Goal: Transaction & Acquisition: Purchase product/service

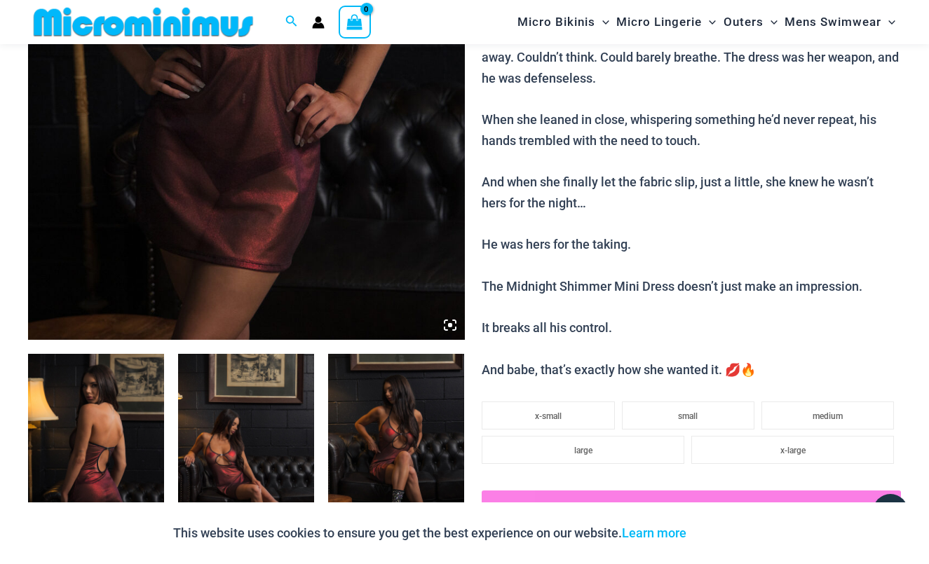
scroll to position [444, 0]
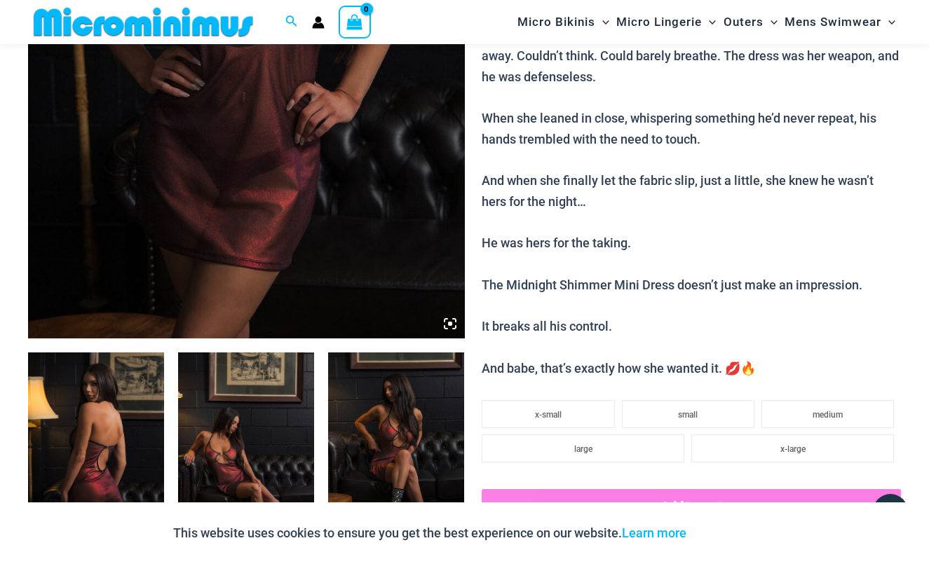
click at [451, 323] on icon at bounding box center [450, 324] width 4 height 4
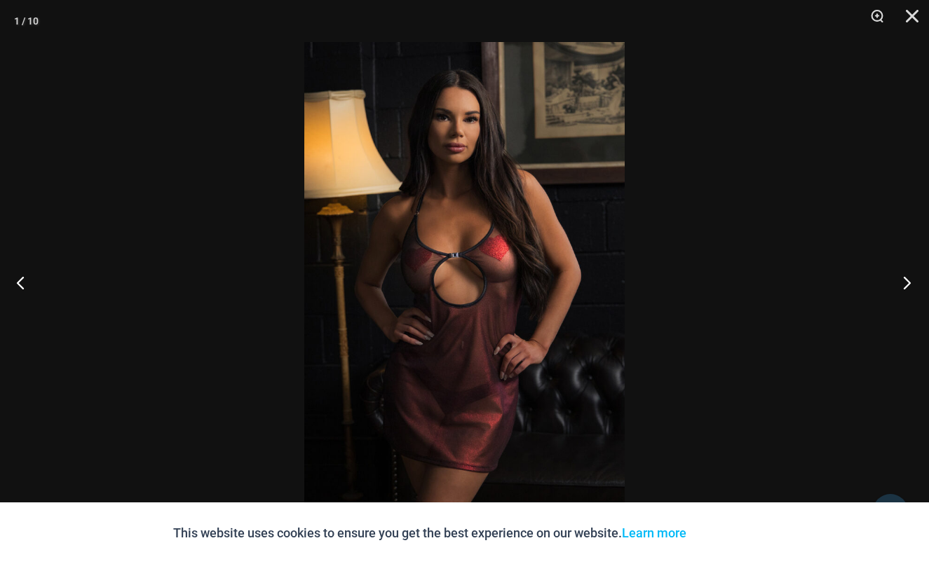
click at [904, 285] on button "Next" at bounding box center [902, 282] width 53 height 70
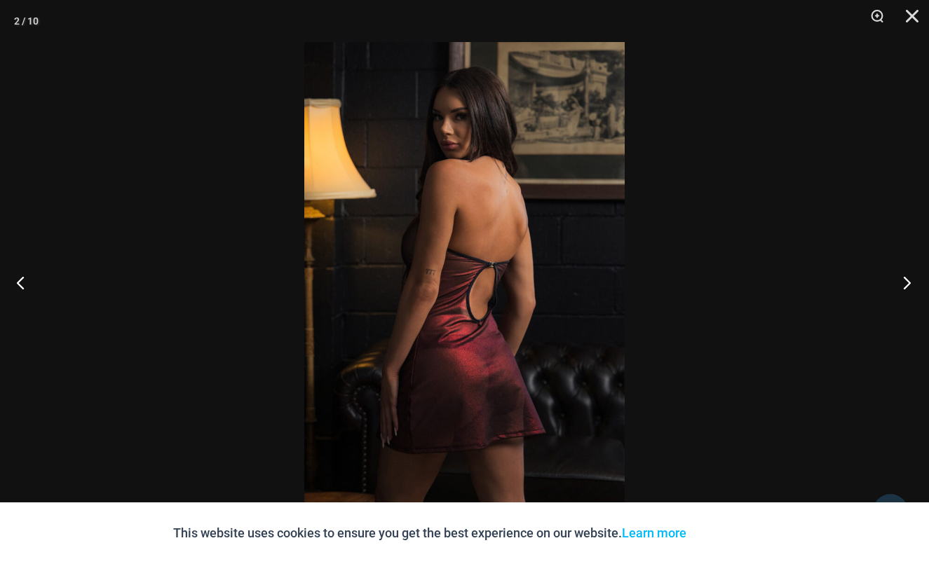
click at [904, 285] on button "Next" at bounding box center [902, 282] width 53 height 70
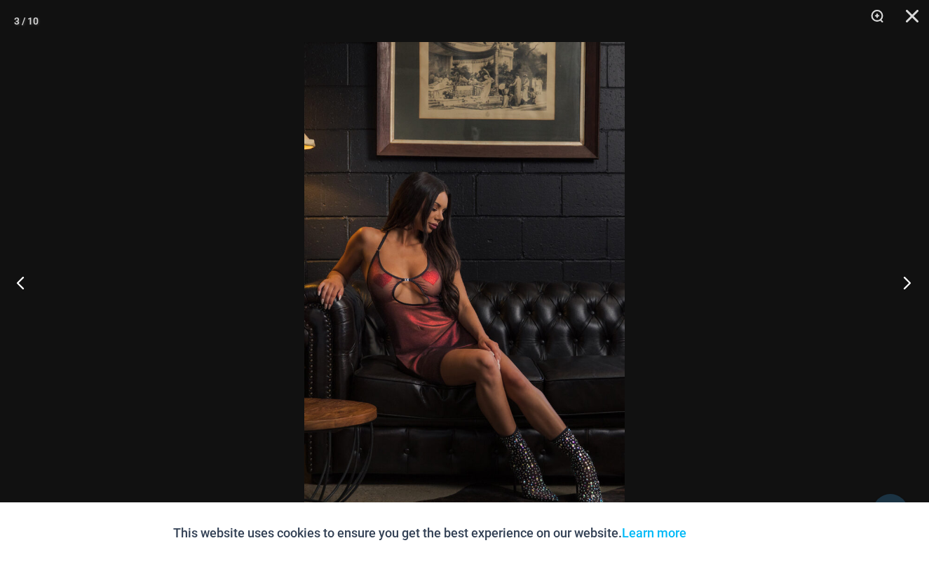
click at [904, 285] on button "Next" at bounding box center [902, 282] width 53 height 70
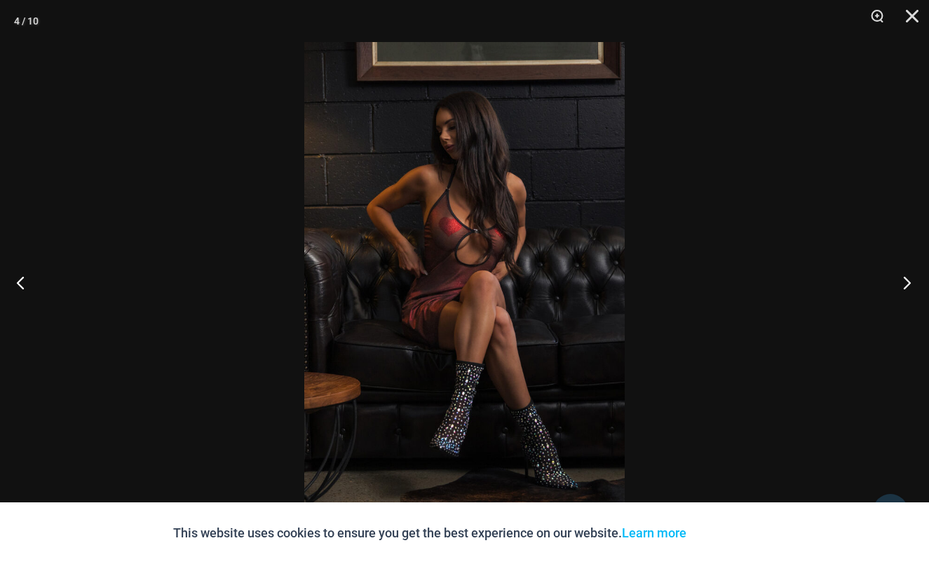
click at [904, 285] on button "Next" at bounding box center [902, 282] width 53 height 70
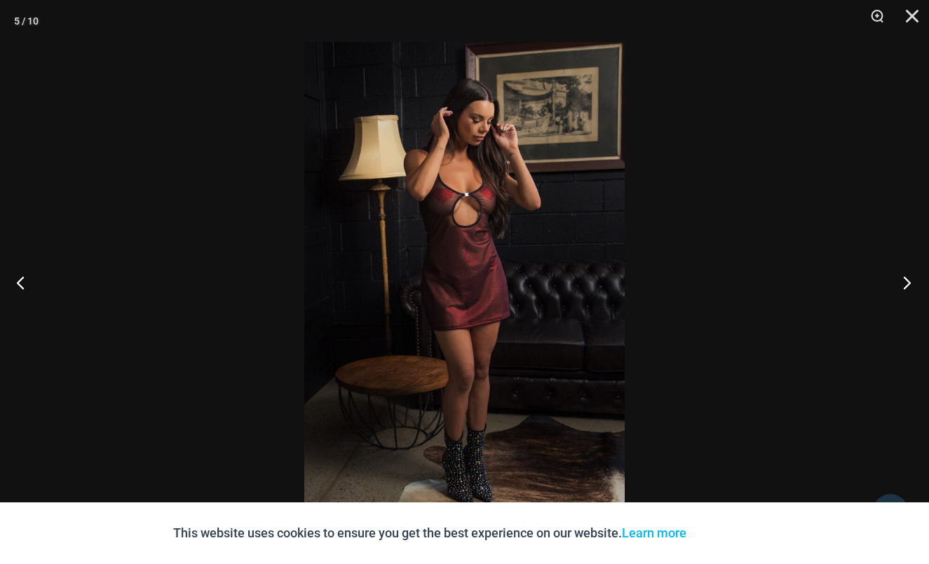
click at [904, 285] on button "Next" at bounding box center [902, 282] width 53 height 70
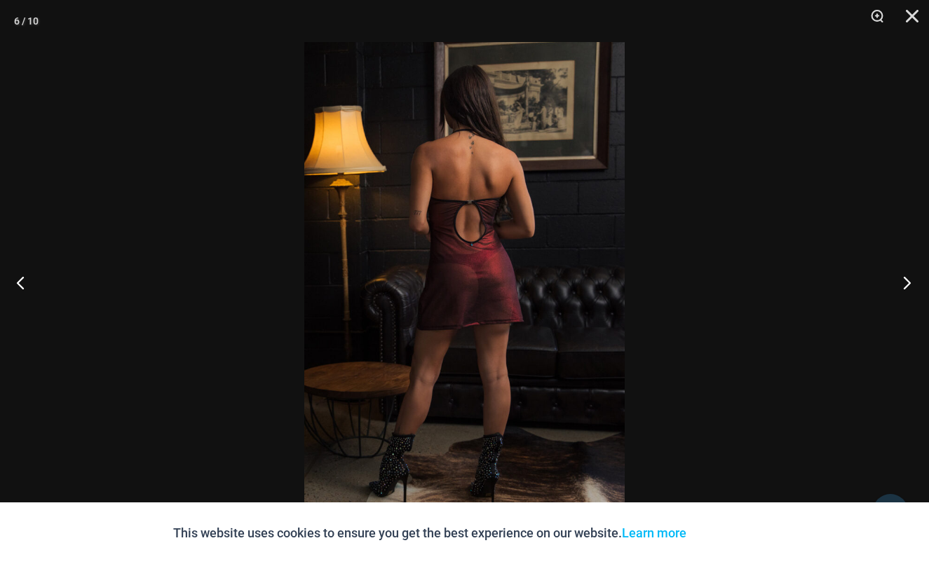
click at [904, 285] on button "Next" at bounding box center [902, 282] width 53 height 70
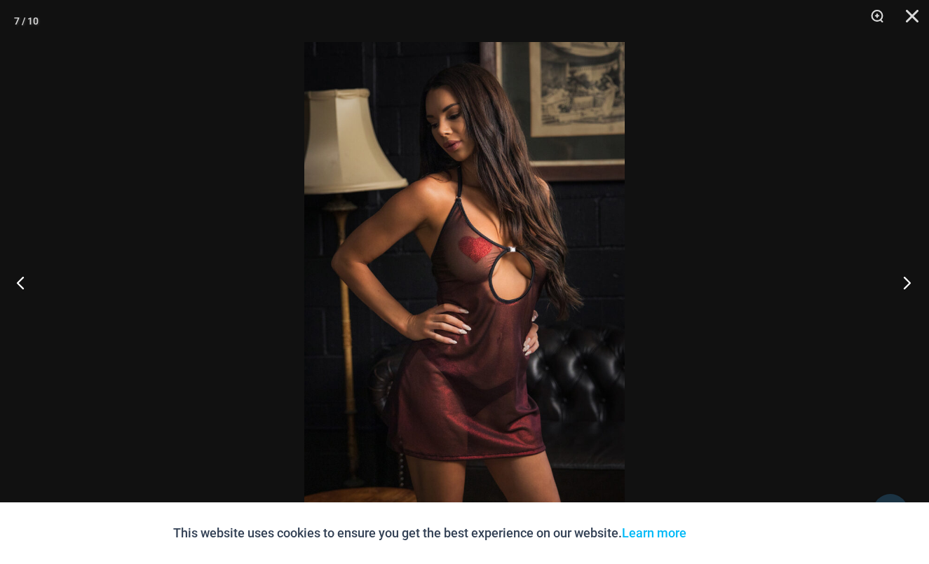
click at [904, 285] on button "Next" at bounding box center [902, 282] width 53 height 70
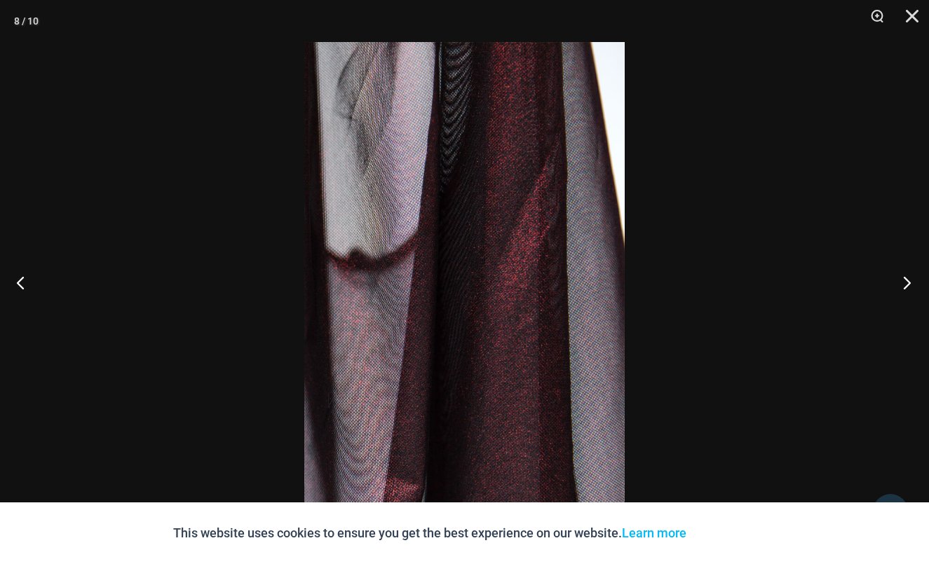
click at [904, 285] on button "Next" at bounding box center [902, 282] width 53 height 70
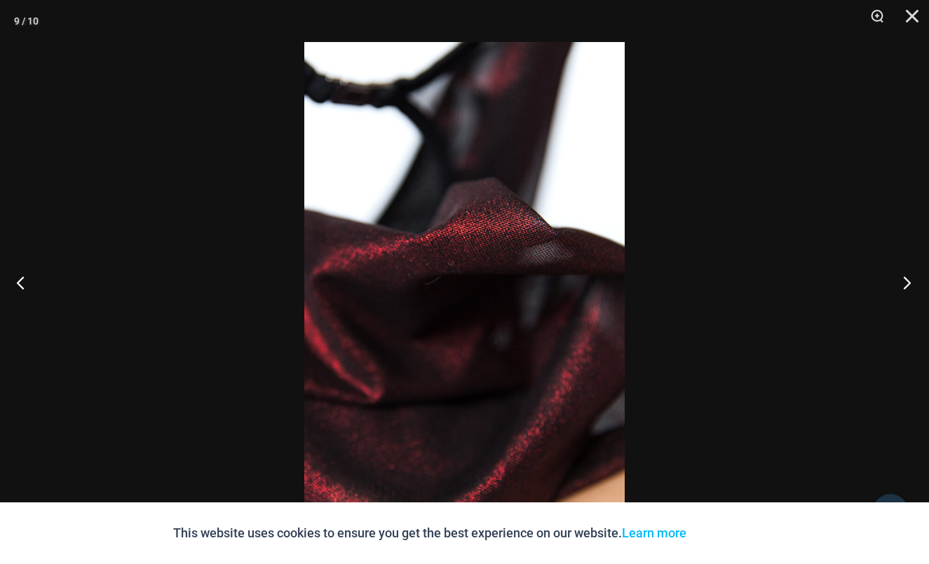
click at [904, 285] on button "Next" at bounding box center [902, 282] width 53 height 70
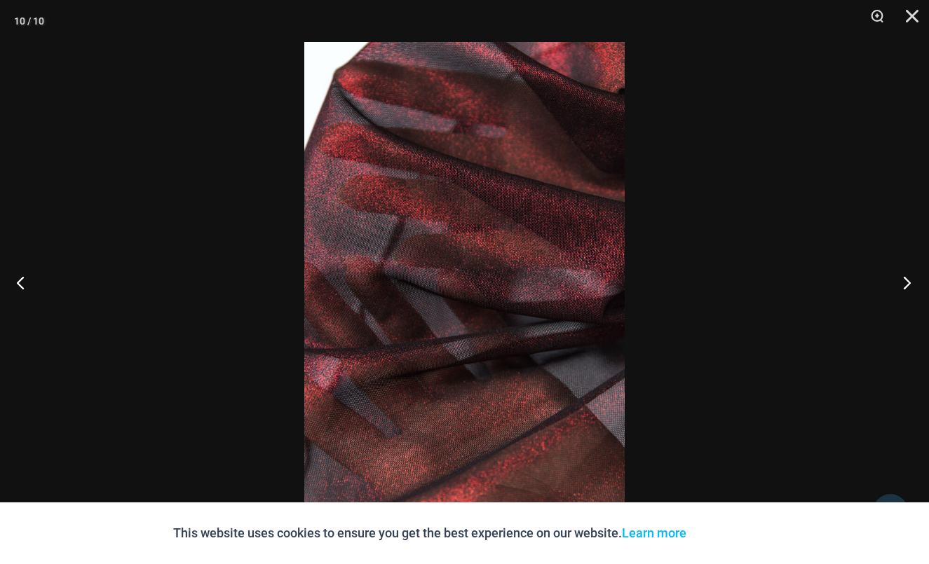
click at [904, 285] on button "Next" at bounding box center [902, 282] width 53 height 70
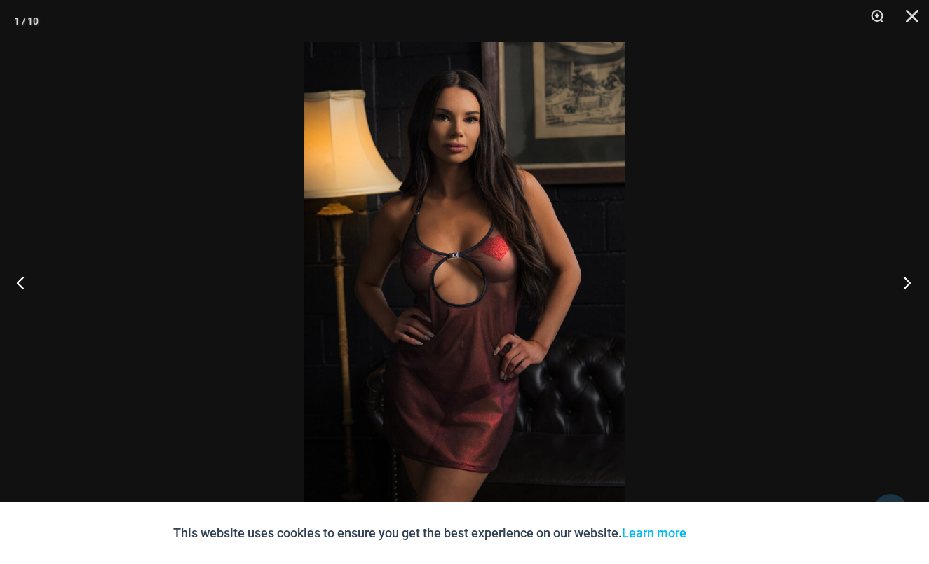
click at [904, 285] on button "Next" at bounding box center [902, 282] width 53 height 70
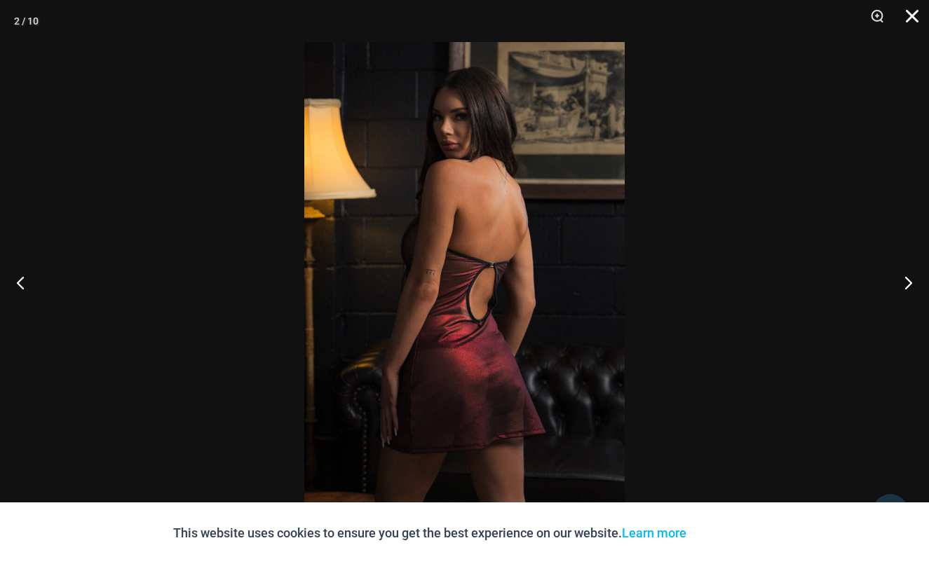
click at [914, 11] on button "Close" at bounding box center [907, 21] width 35 height 42
